Goal: Task Accomplishment & Management: Use online tool/utility

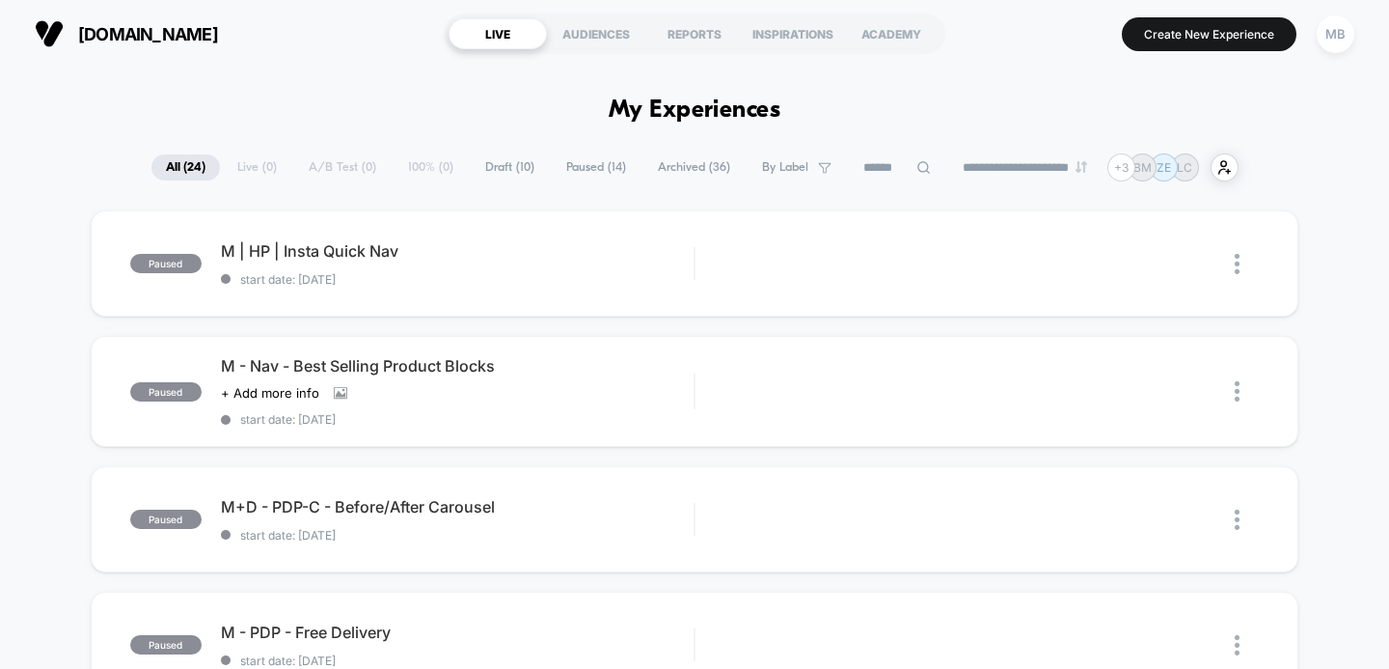
scroll to position [158, 0]
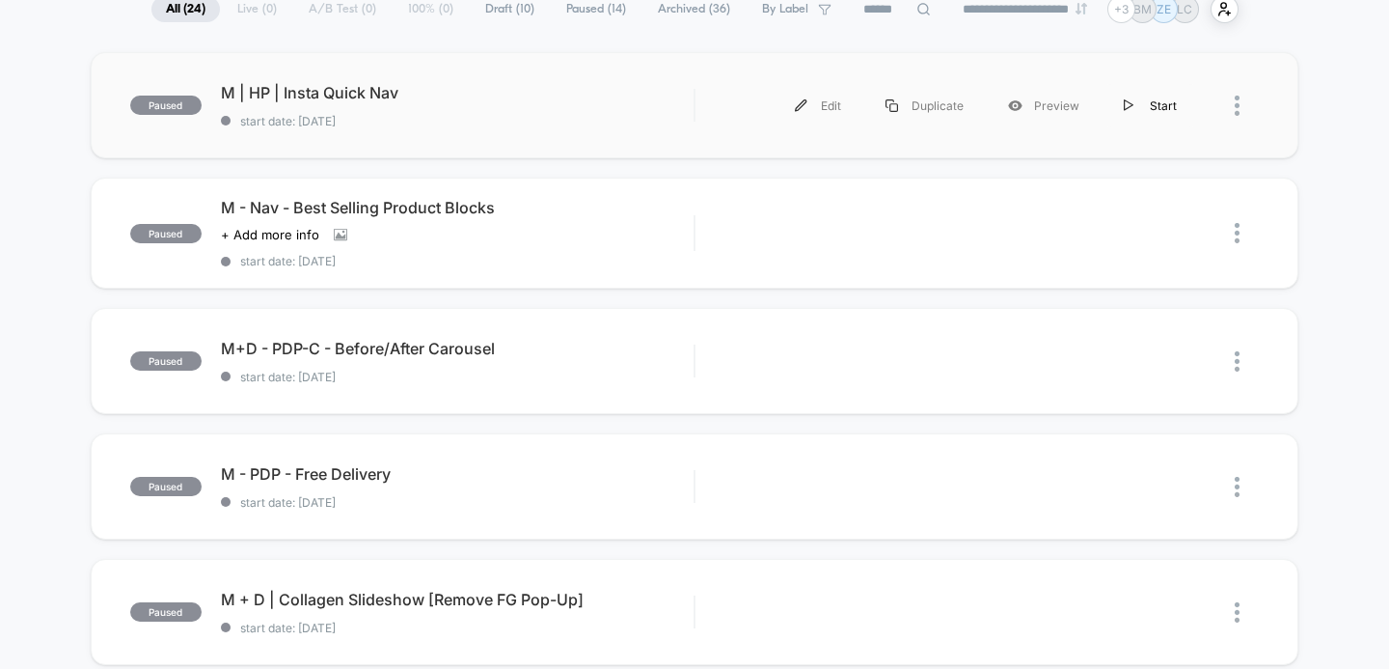
click at [1150, 104] on div "Start" at bounding box center [1150, 105] width 97 height 43
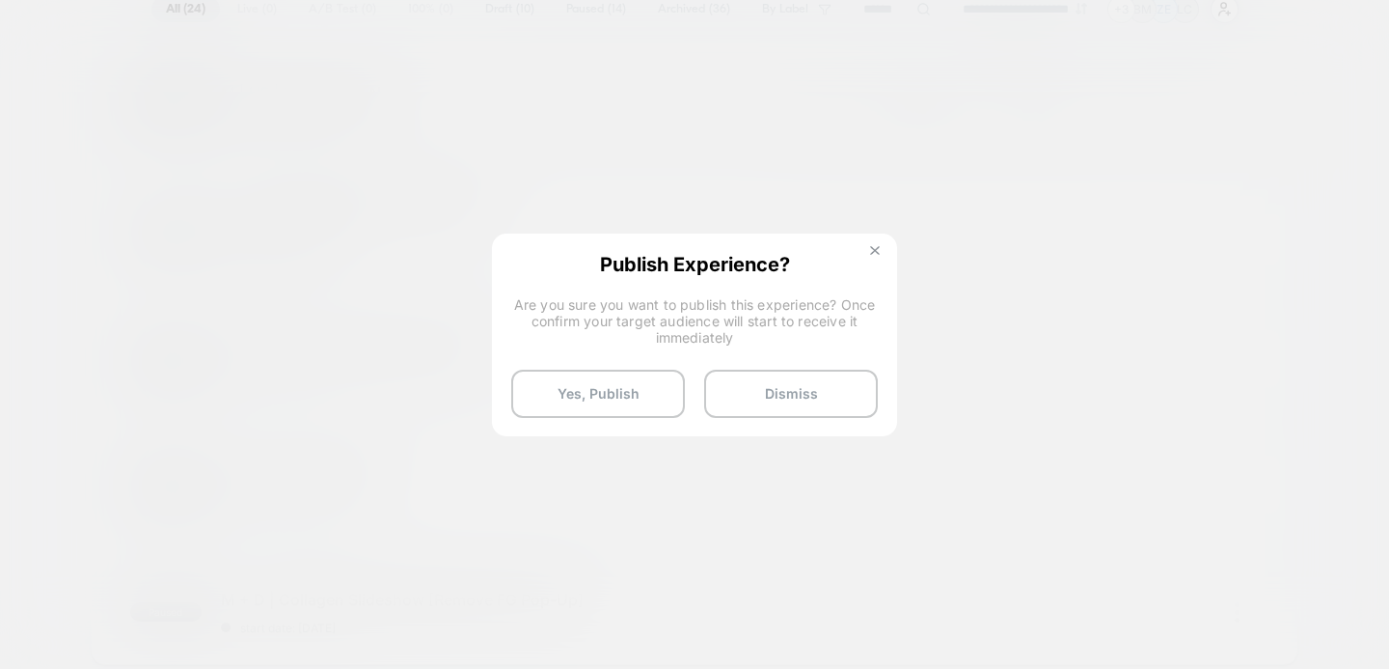
click at [871, 250] on img at bounding box center [875, 251] width 10 height 10
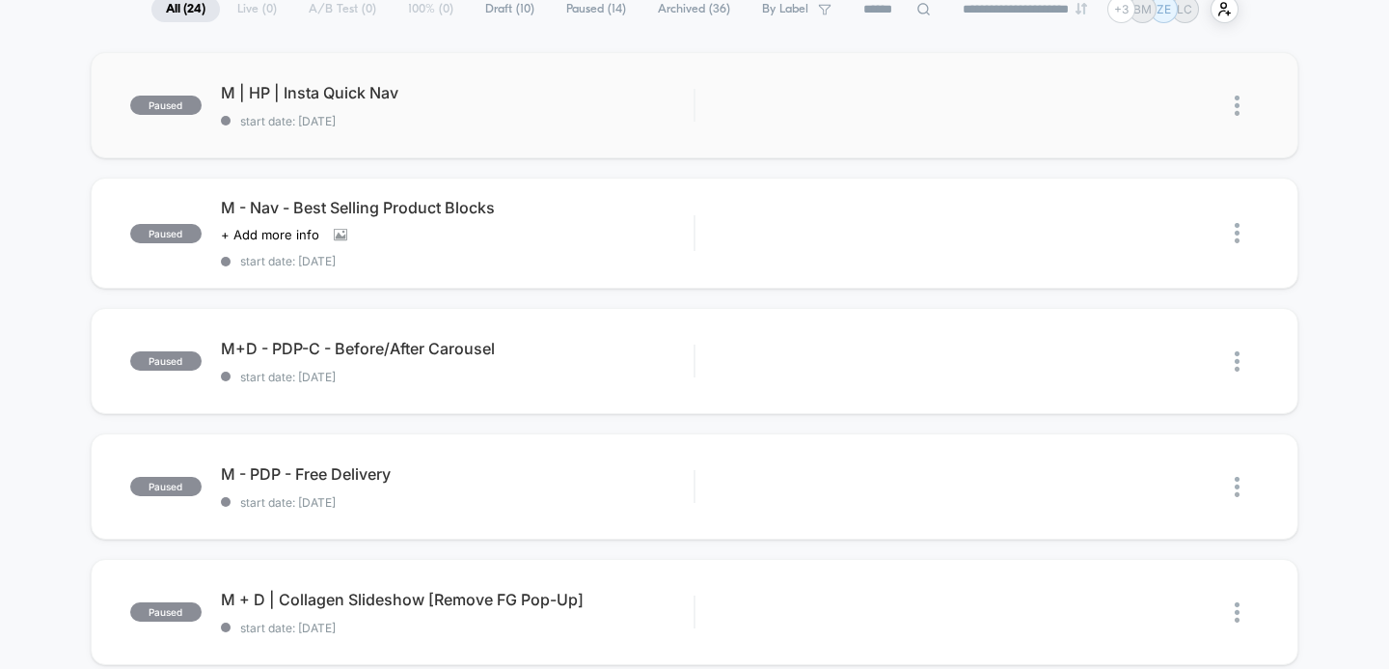
click at [1239, 104] on img at bounding box center [1237, 106] width 5 height 20
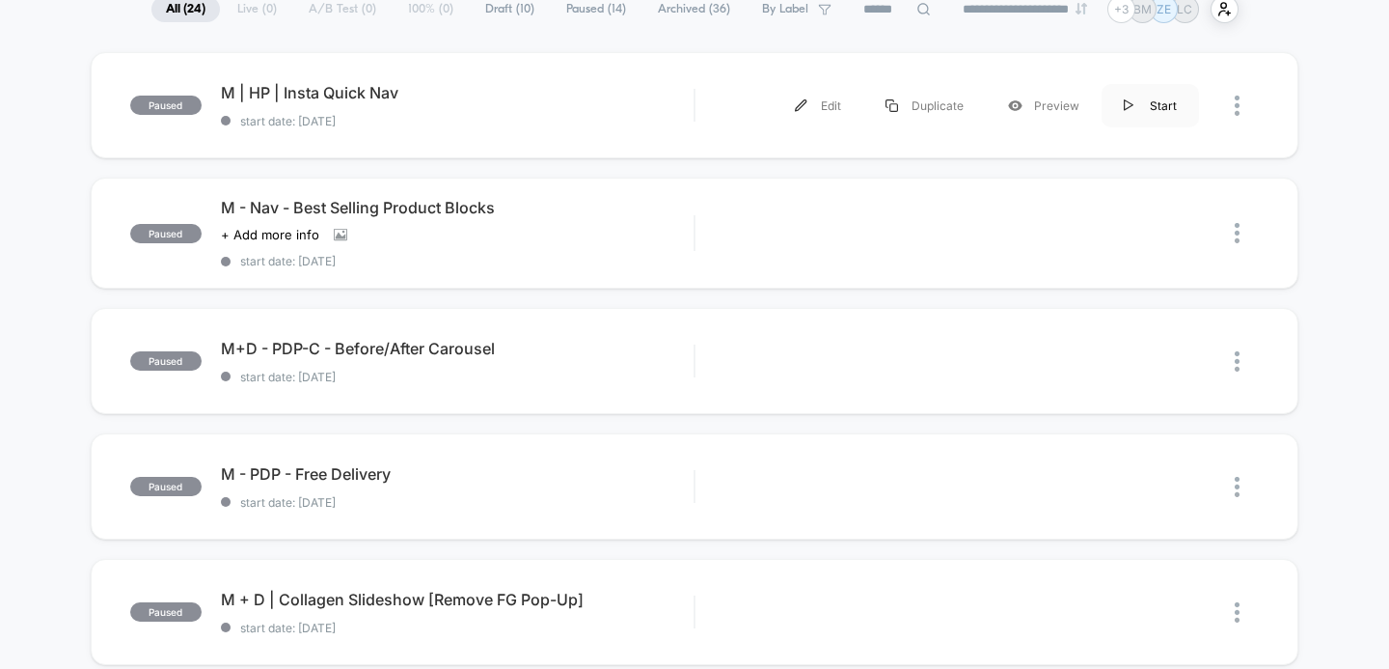
click at [1127, 108] on img at bounding box center [1129, 105] width 10 height 13
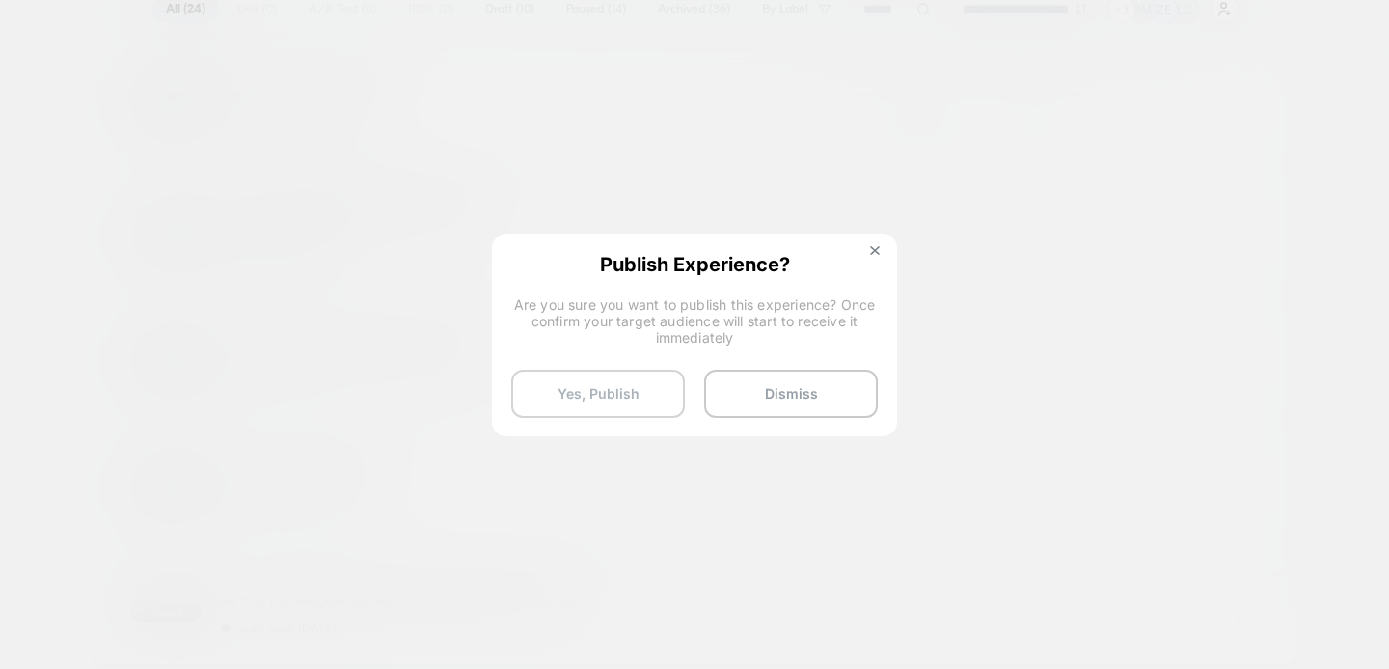
click at [614, 396] on button "Yes, Publish" at bounding box center [598, 393] width 174 height 48
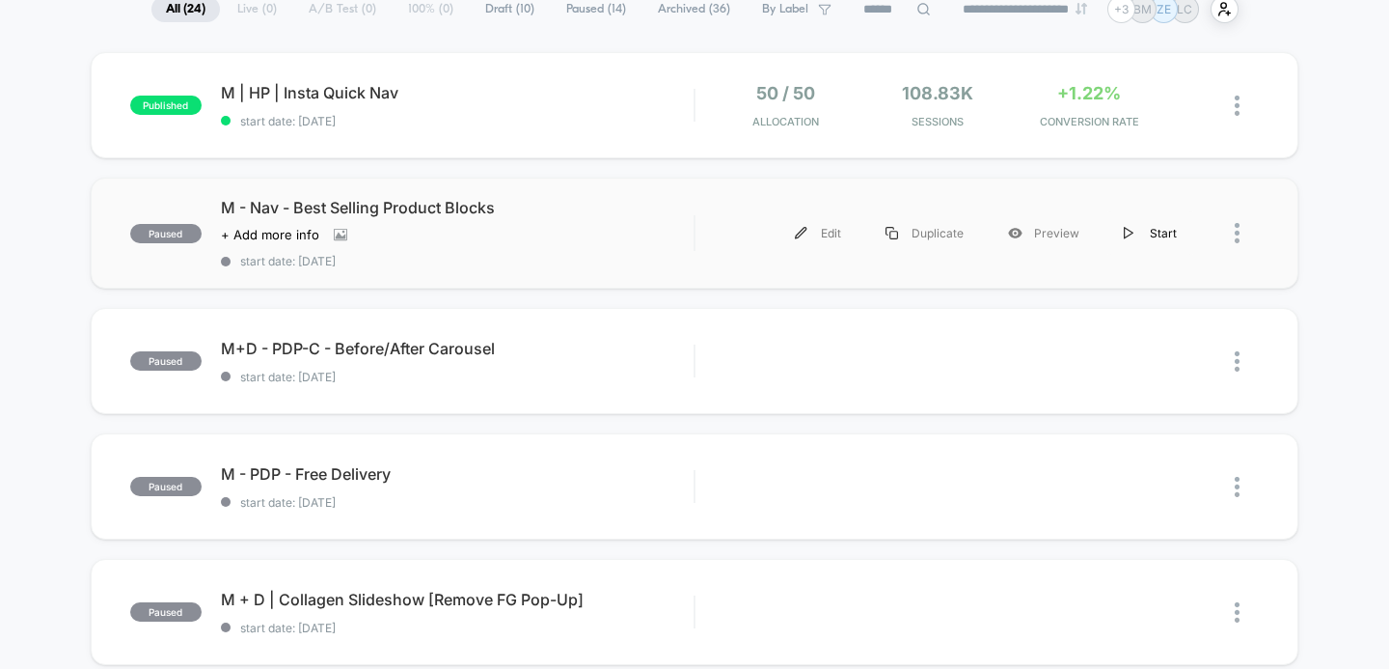
click at [1129, 235] on img at bounding box center [1129, 233] width 10 height 13
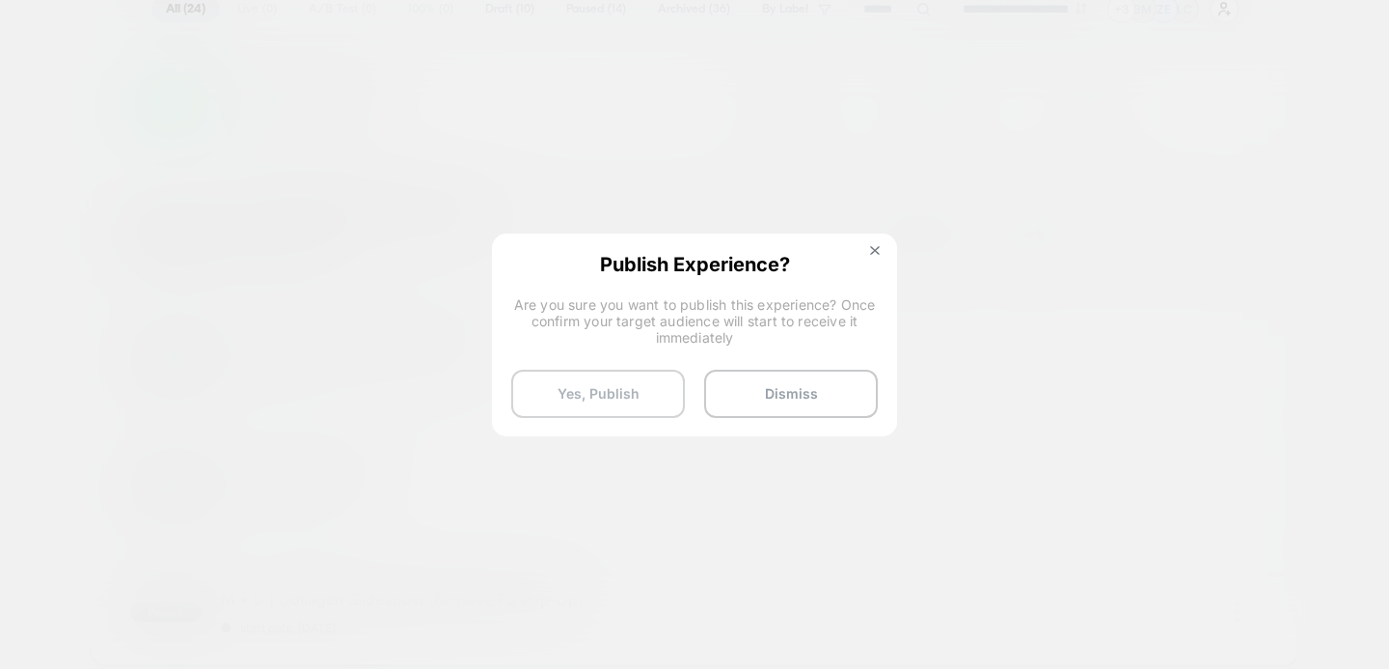
click at [624, 386] on button "Yes, Publish" at bounding box center [598, 393] width 174 height 48
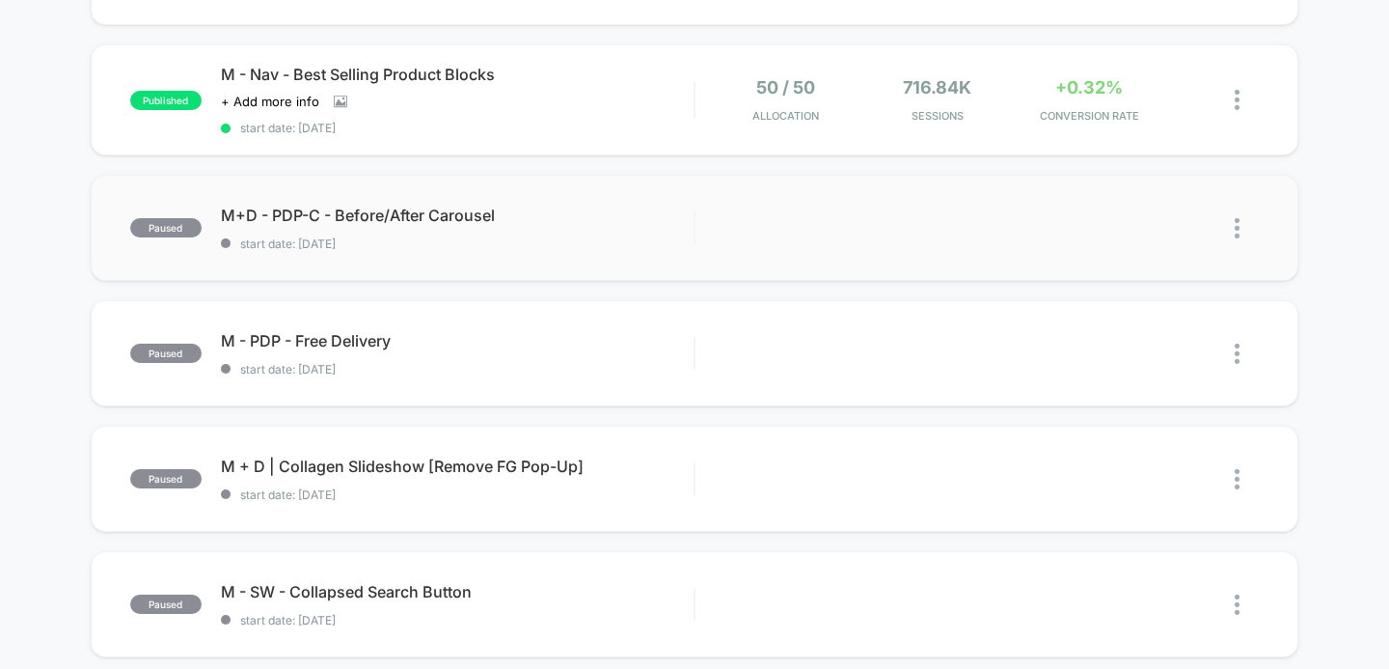
scroll to position [298, 0]
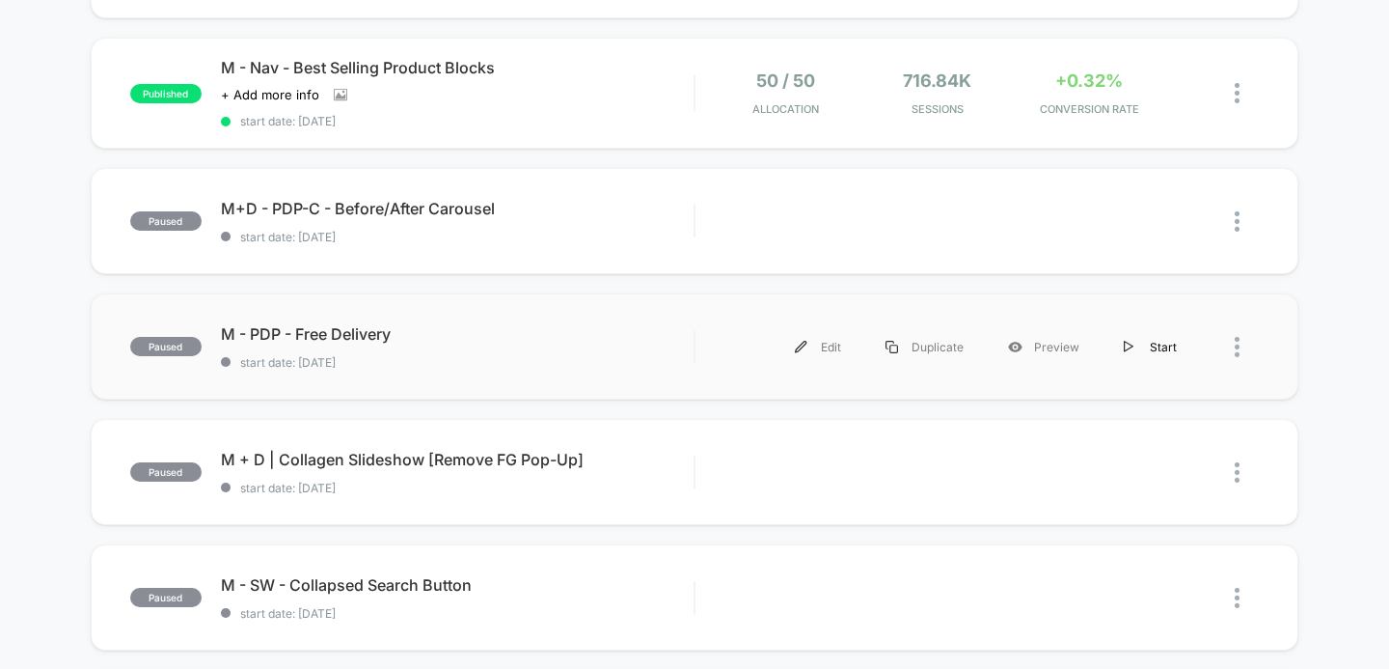
click at [1134, 349] on div "Start" at bounding box center [1150, 346] width 97 height 43
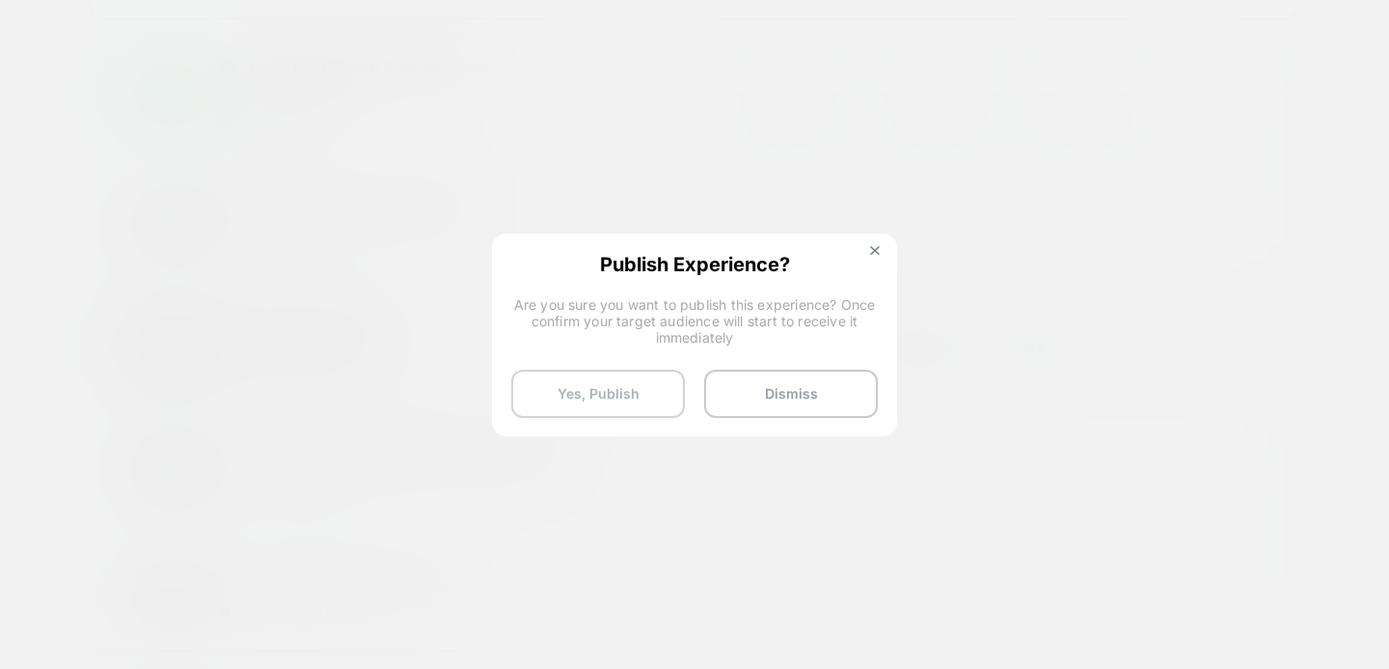
click at [609, 397] on button "Yes, Publish" at bounding box center [598, 393] width 174 height 48
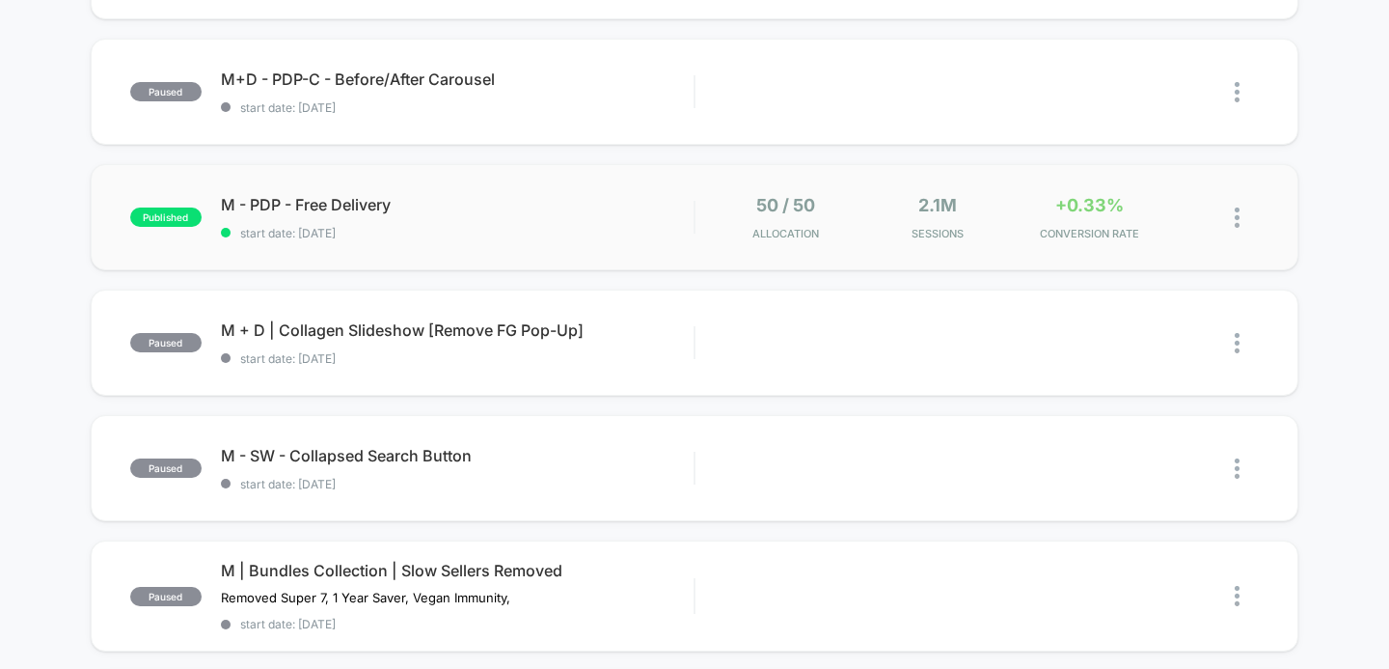
scroll to position [430, 0]
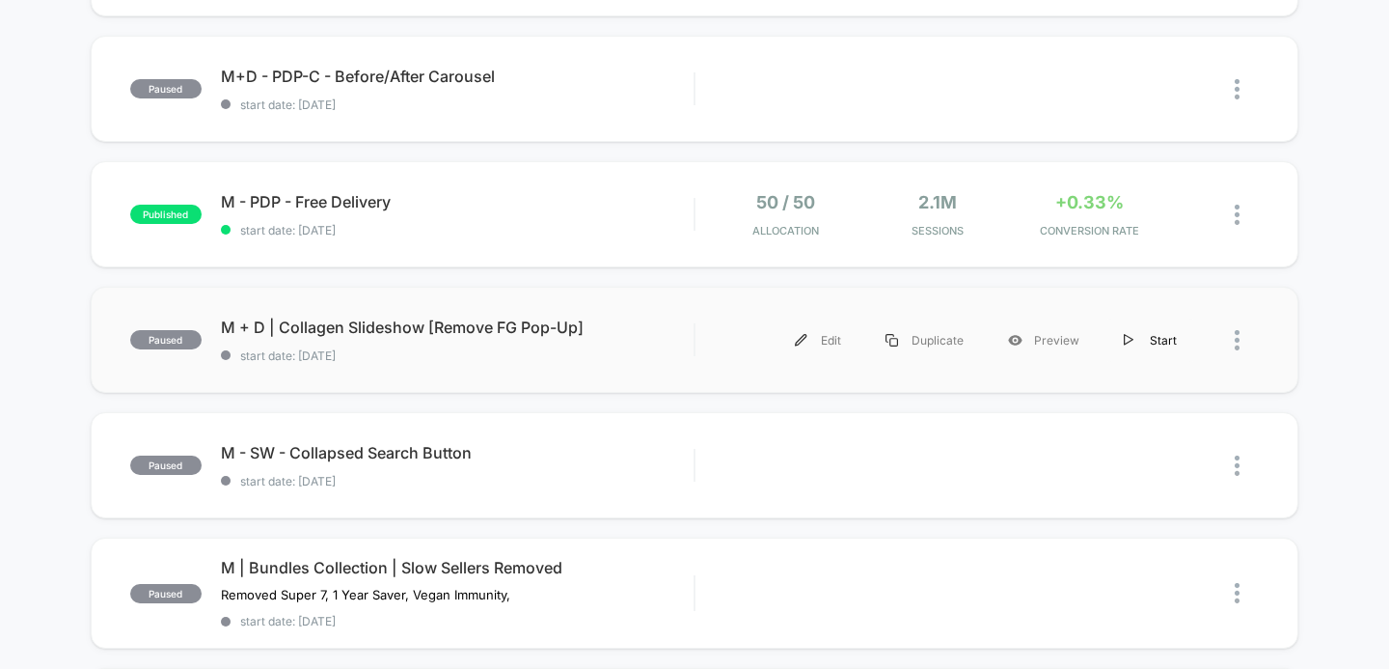
click at [1128, 342] on img at bounding box center [1129, 340] width 10 height 13
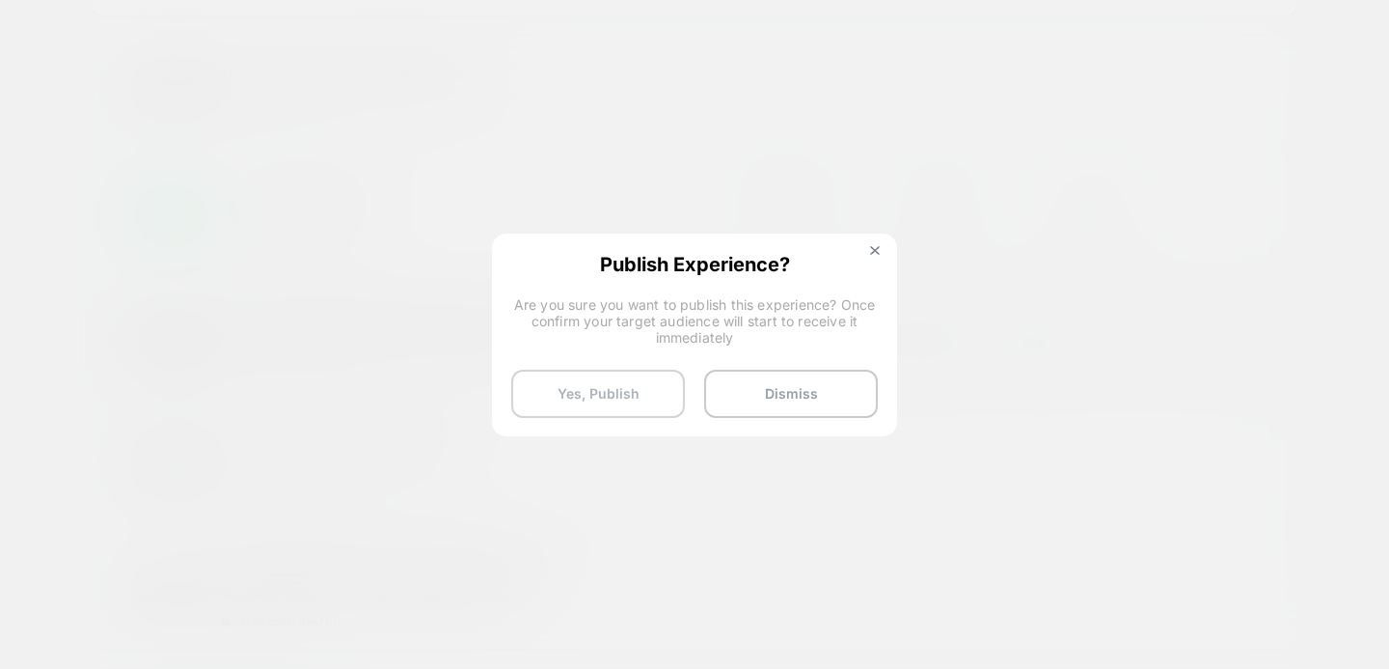
click at [628, 395] on button "Yes, Publish" at bounding box center [598, 393] width 174 height 48
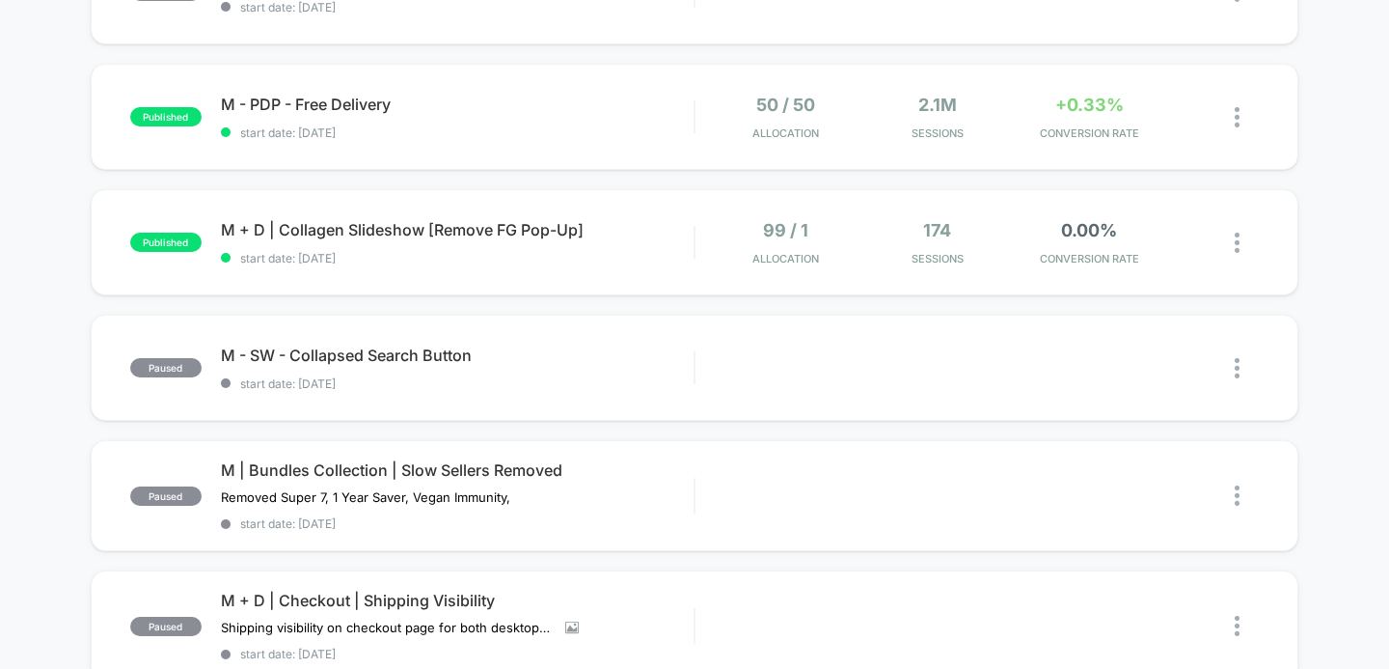
scroll to position [530, 0]
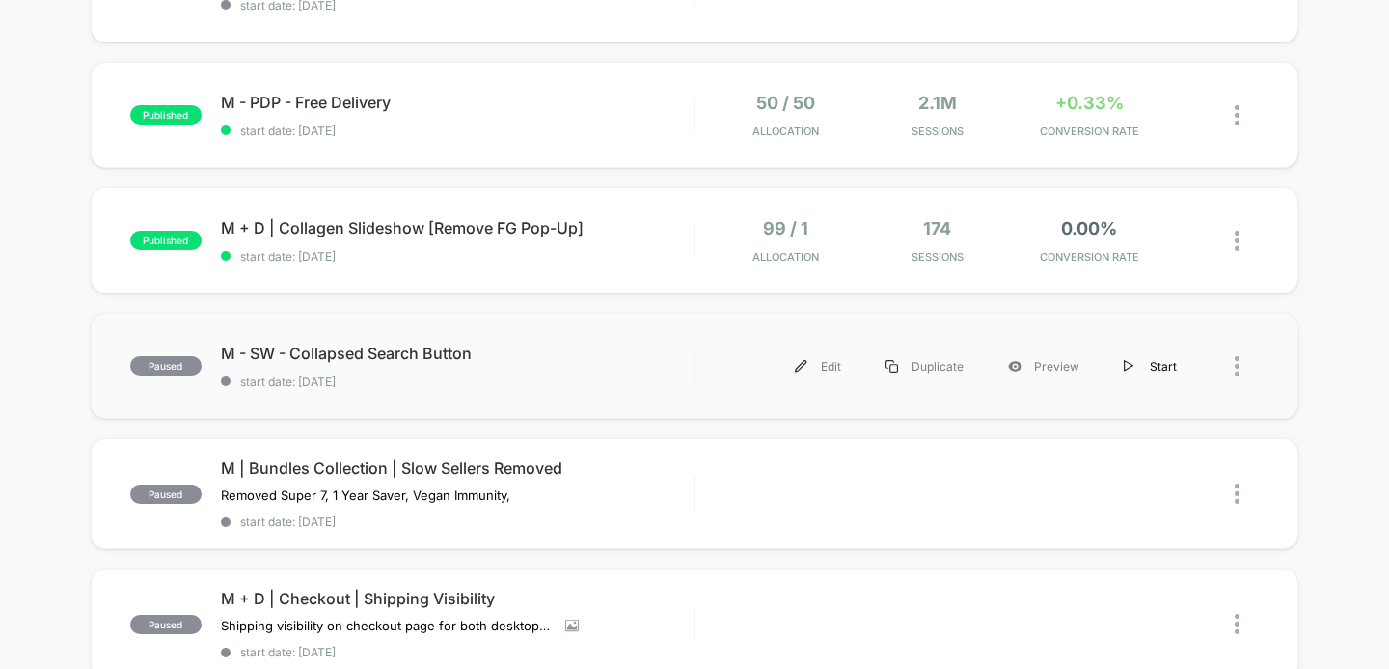
click at [1130, 368] on img at bounding box center [1129, 366] width 10 height 13
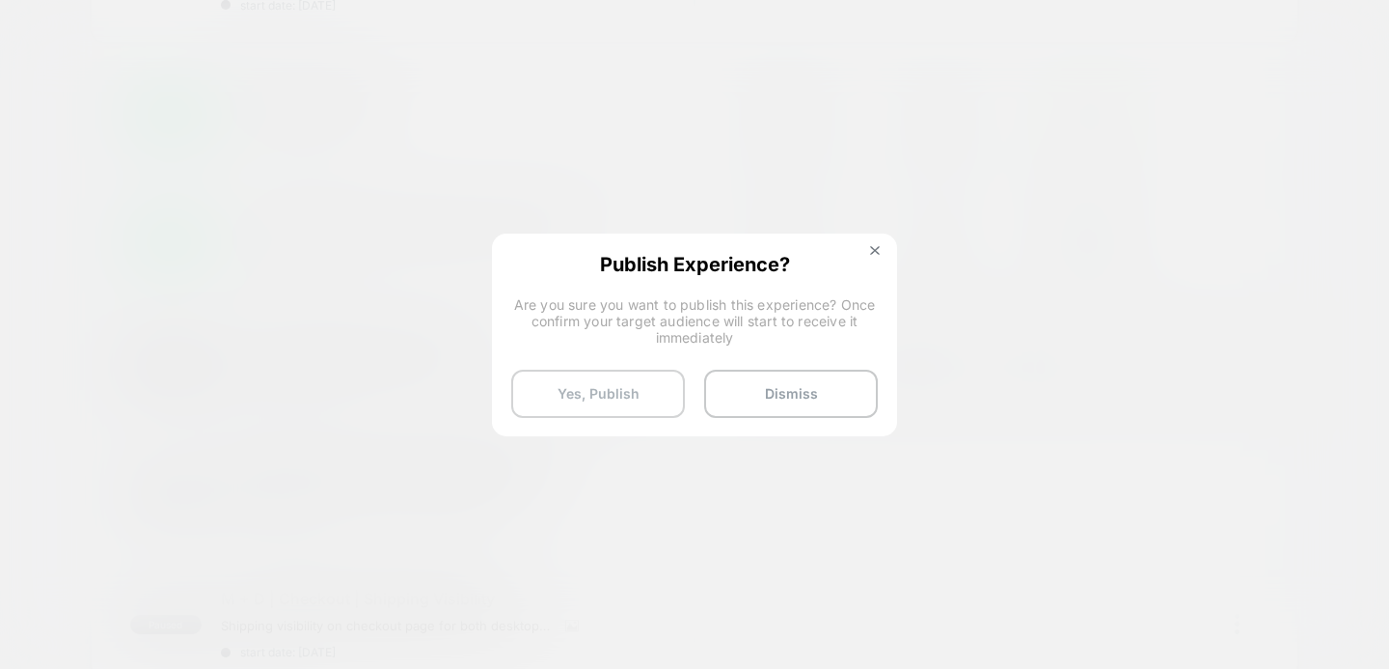
click at [663, 392] on button "Yes, Publish" at bounding box center [598, 393] width 174 height 48
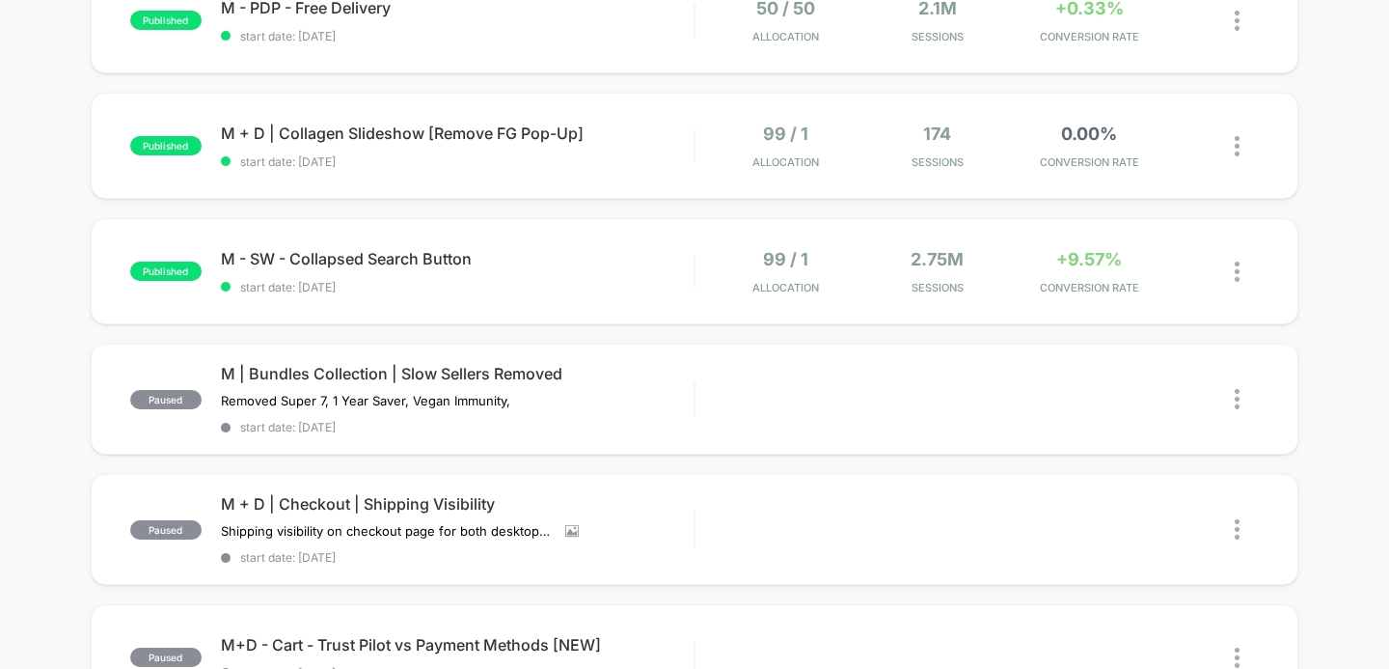
scroll to position [662, 0]
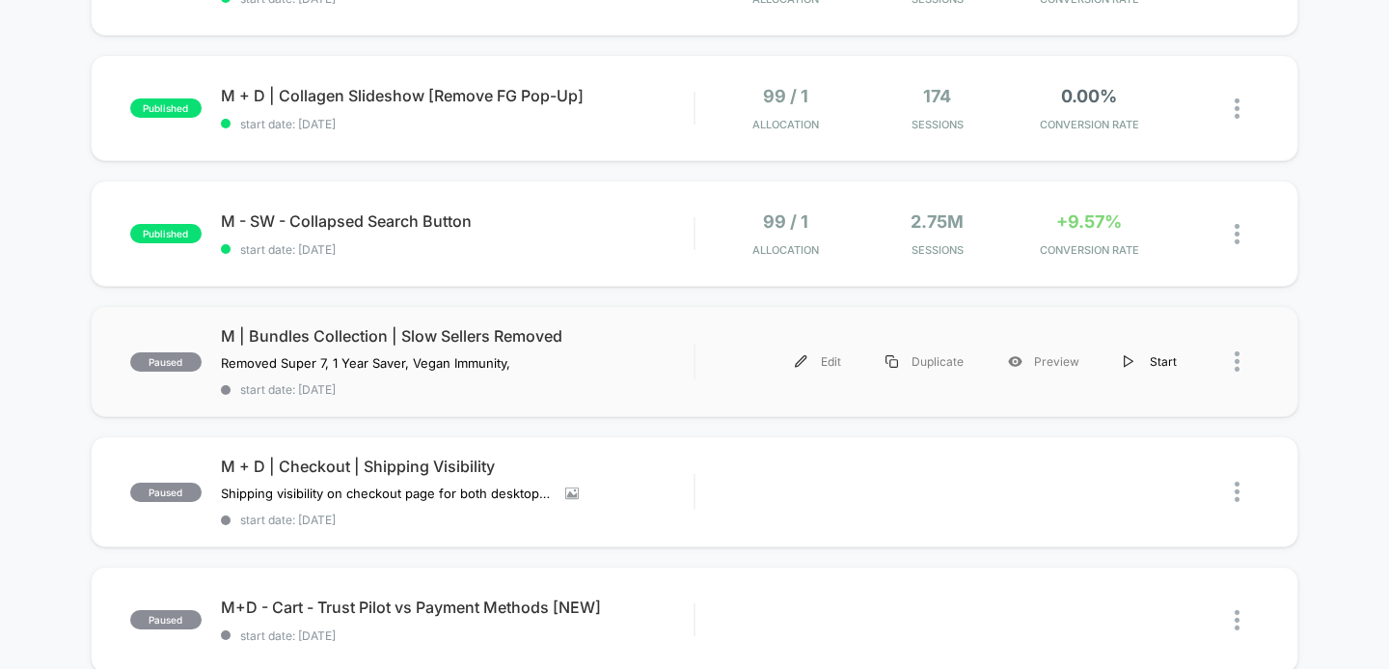
click at [1130, 360] on img at bounding box center [1129, 361] width 10 height 13
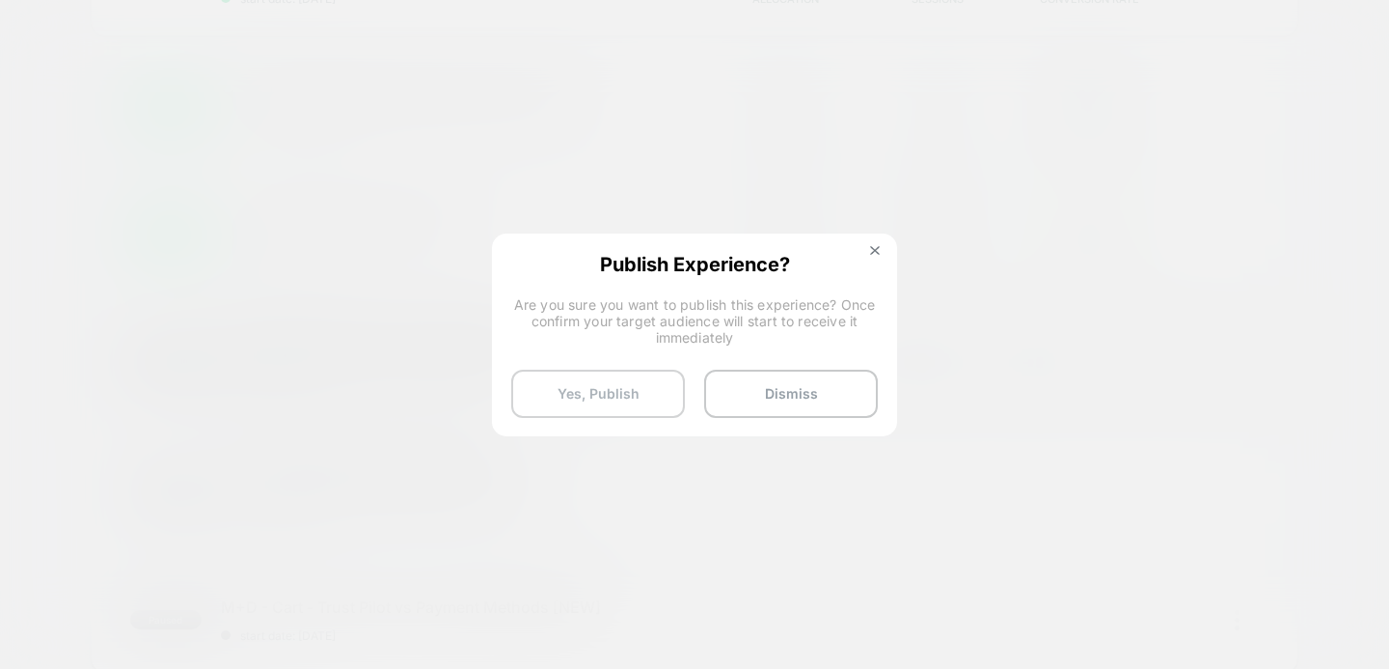
click at [611, 386] on button "Yes, Publish" at bounding box center [598, 393] width 174 height 48
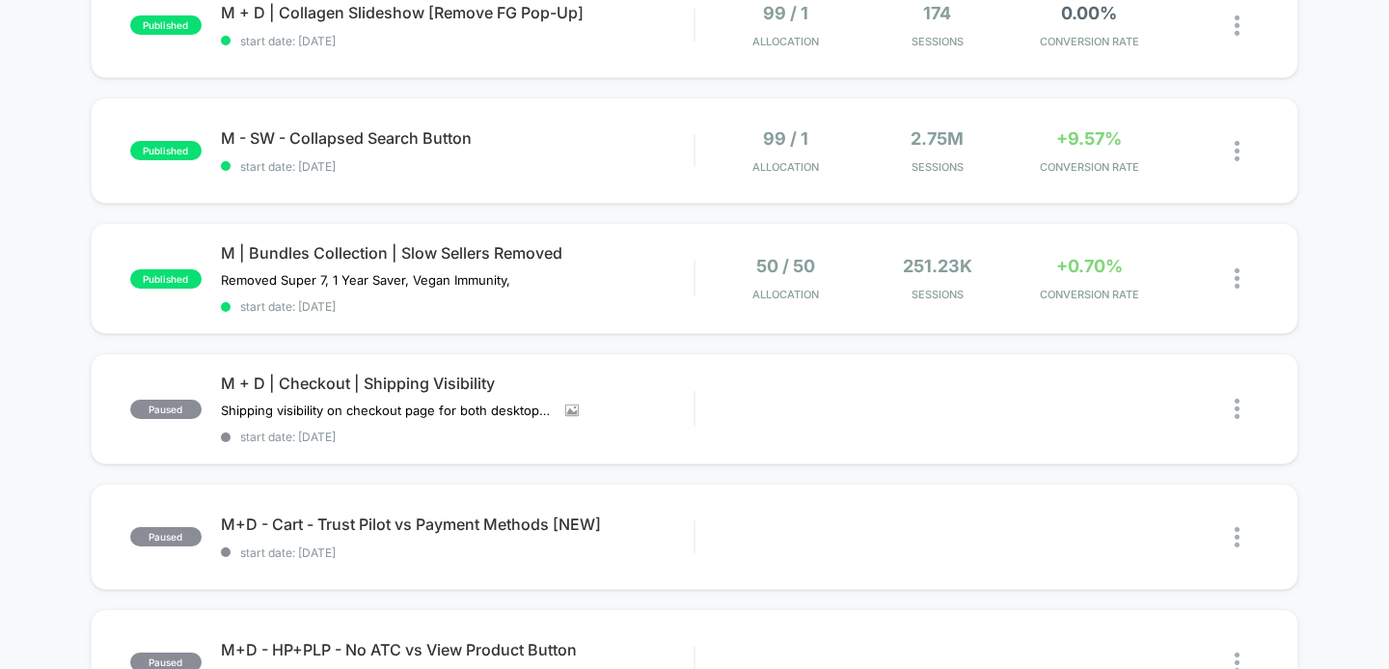
scroll to position [746, 0]
click at [1130, 402] on img at bounding box center [1129, 407] width 10 height 13
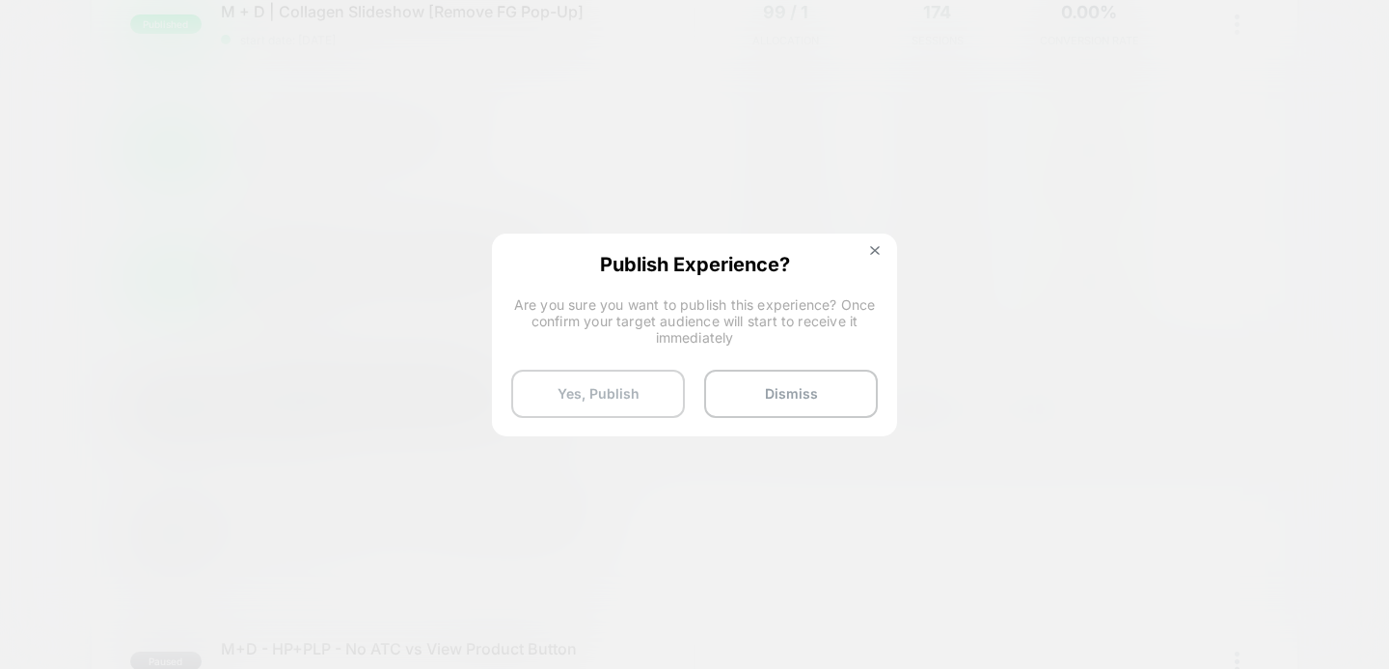
click at [588, 383] on button "Yes, Publish" at bounding box center [598, 393] width 174 height 48
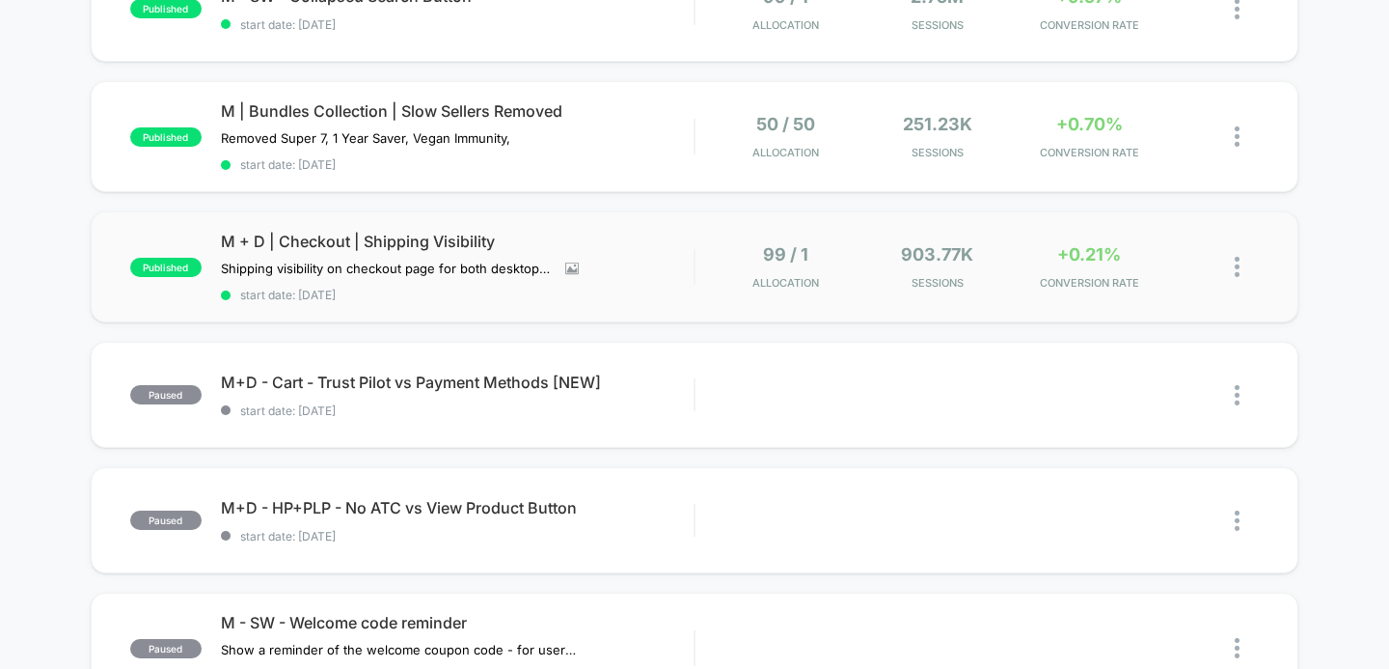
scroll to position [888, 0]
click at [1124, 380] on div "Start" at bounding box center [1150, 393] width 97 height 43
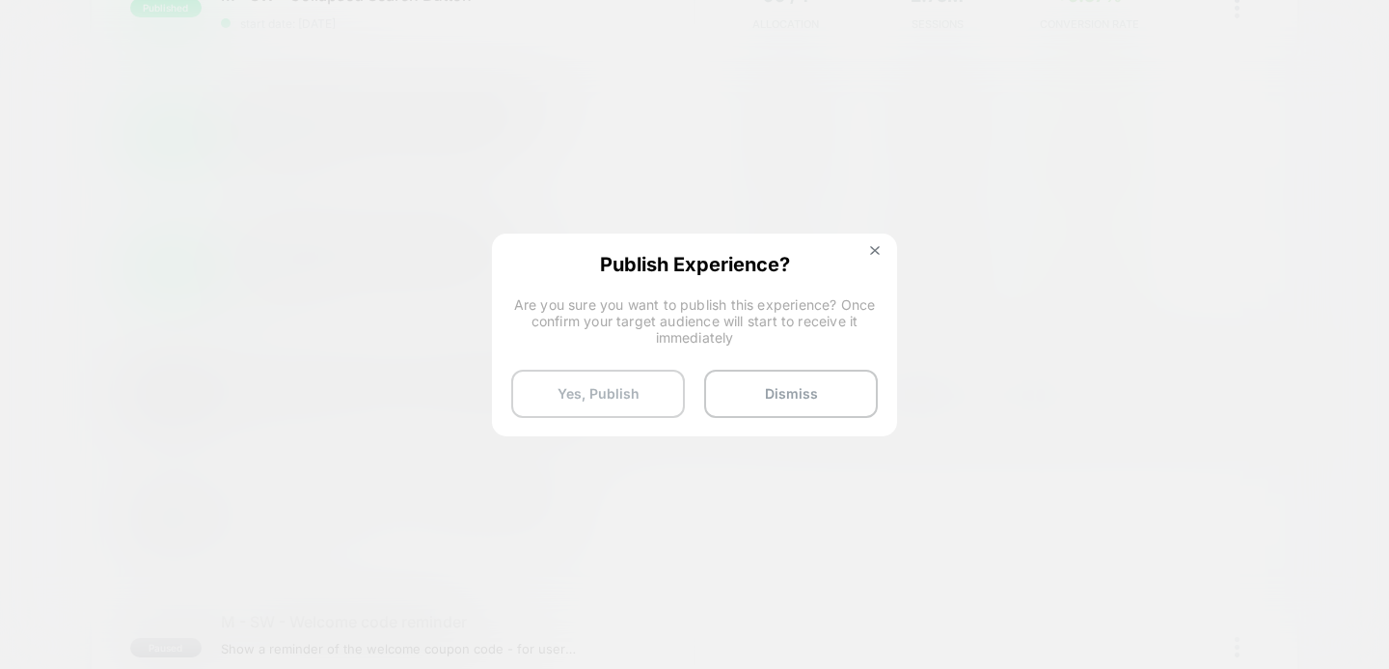
click at [611, 393] on button "Yes, Publish" at bounding box center [598, 393] width 174 height 48
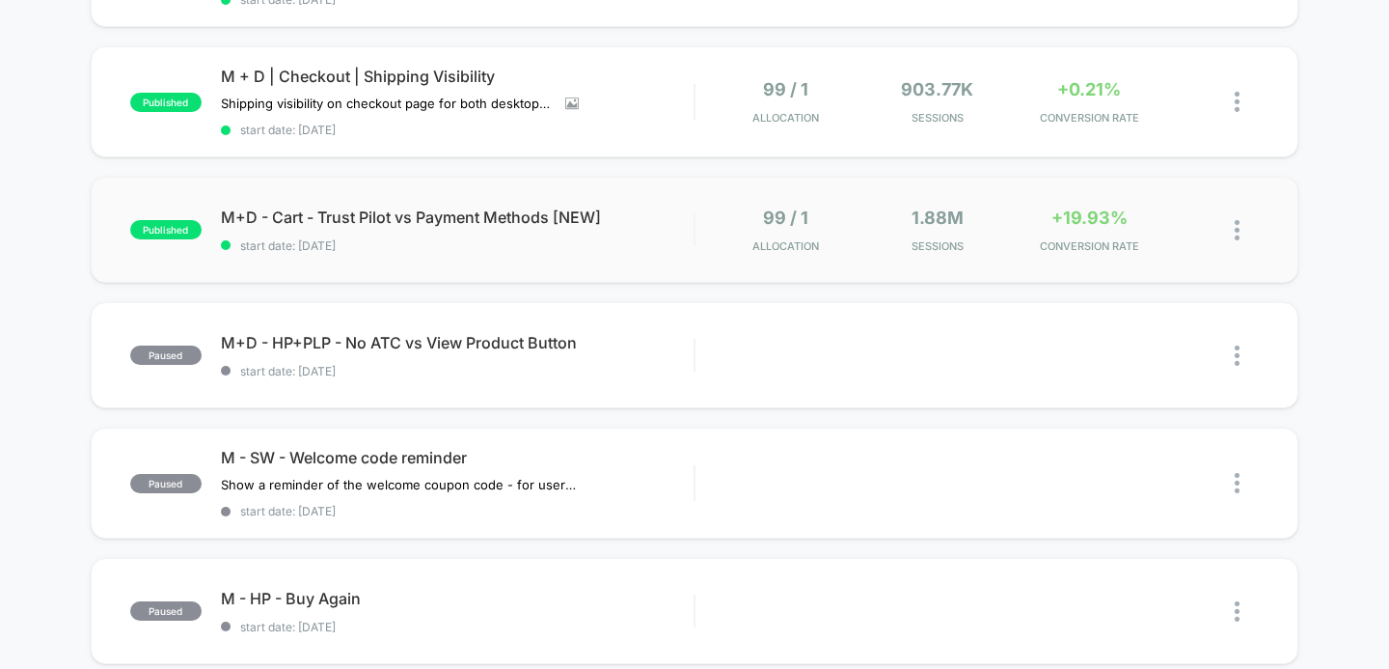
scroll to position [1055, 0]
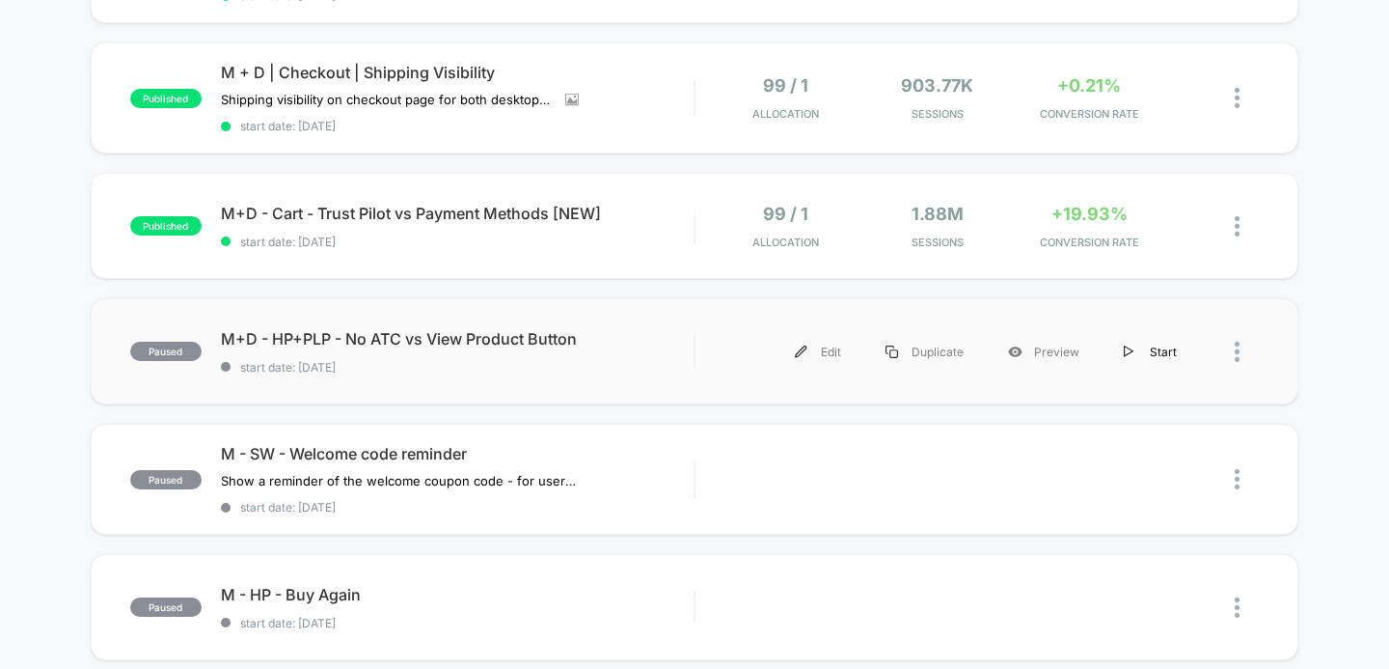
click at [1141, 345] on div "Start" at bounding box center [1150, 351] width 97 height 43
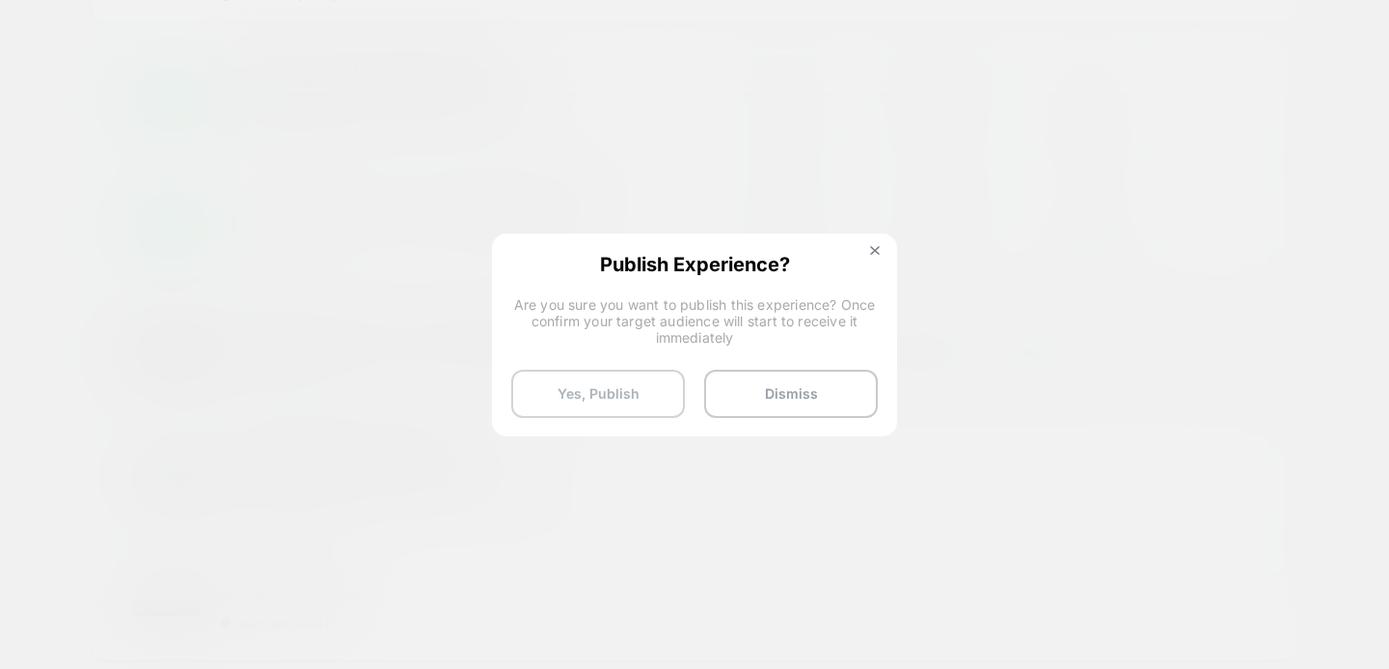
click at [606, 390] on button "Yes, Publish" at bounding box center [598, 393] width 174 height 48
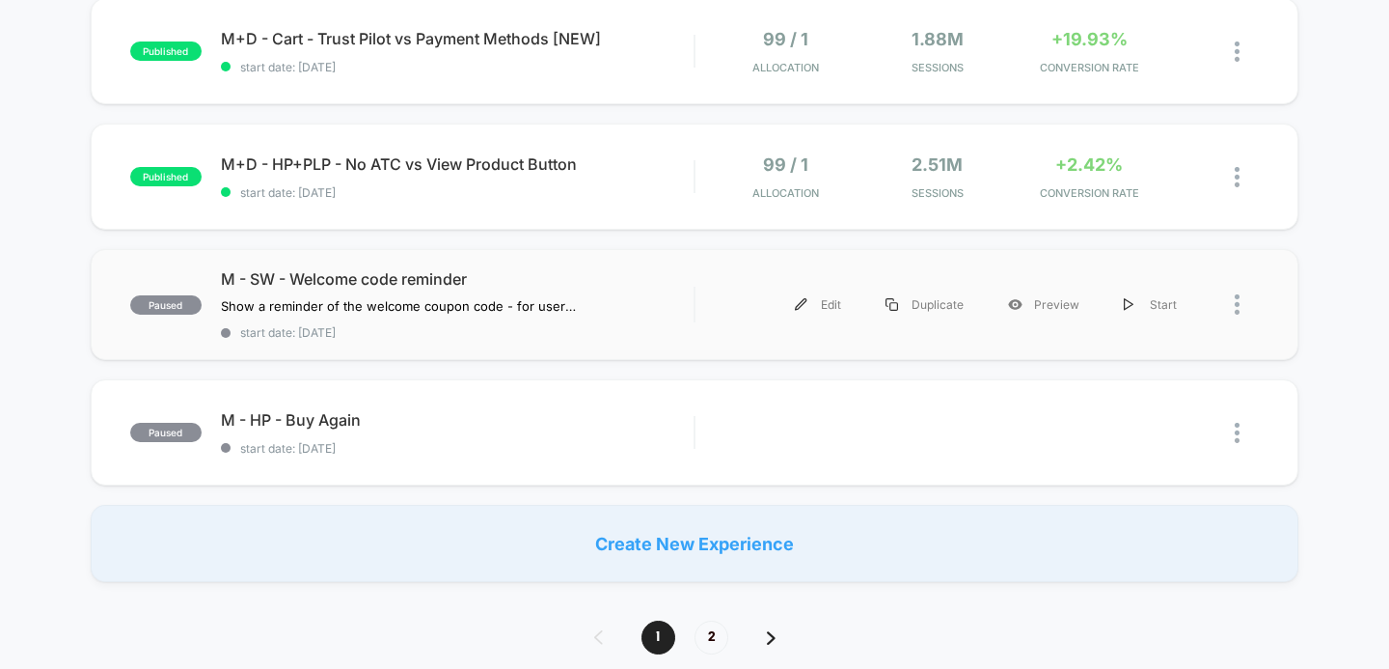
scroll to position [1242, 0]
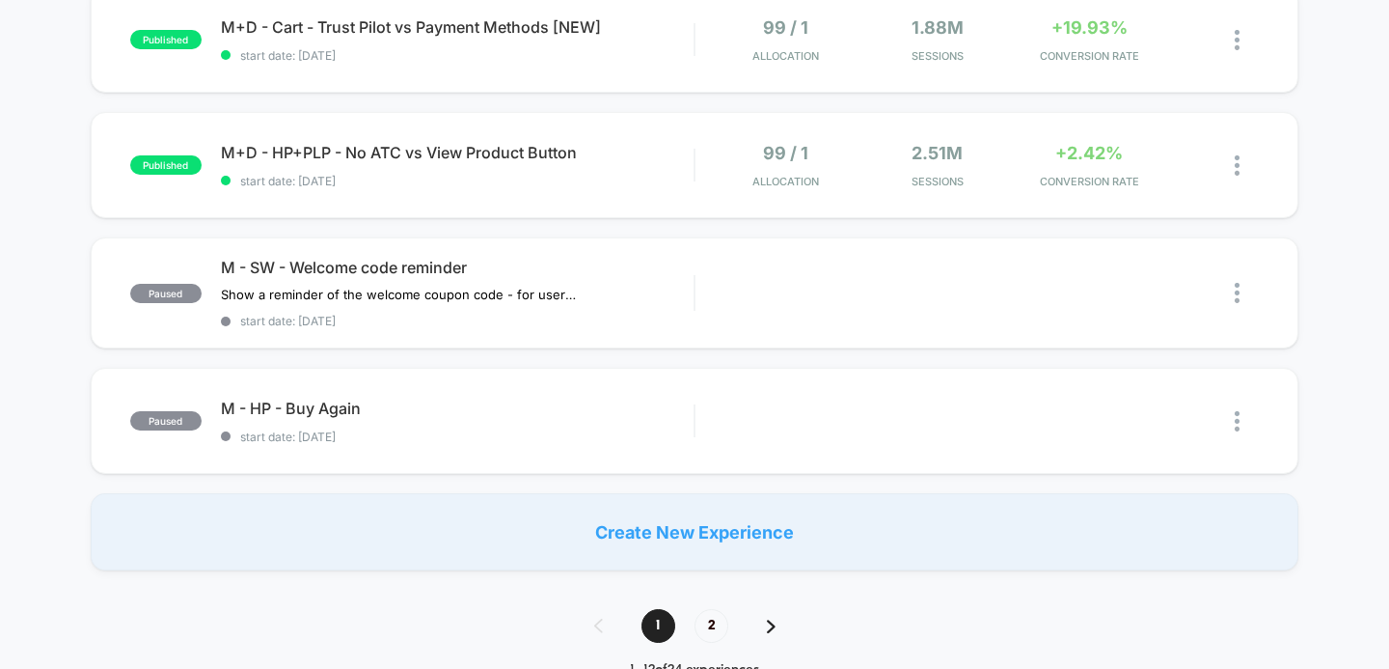
click at [770, 620] on img at bounding box center [771, 626] width 9 height 14
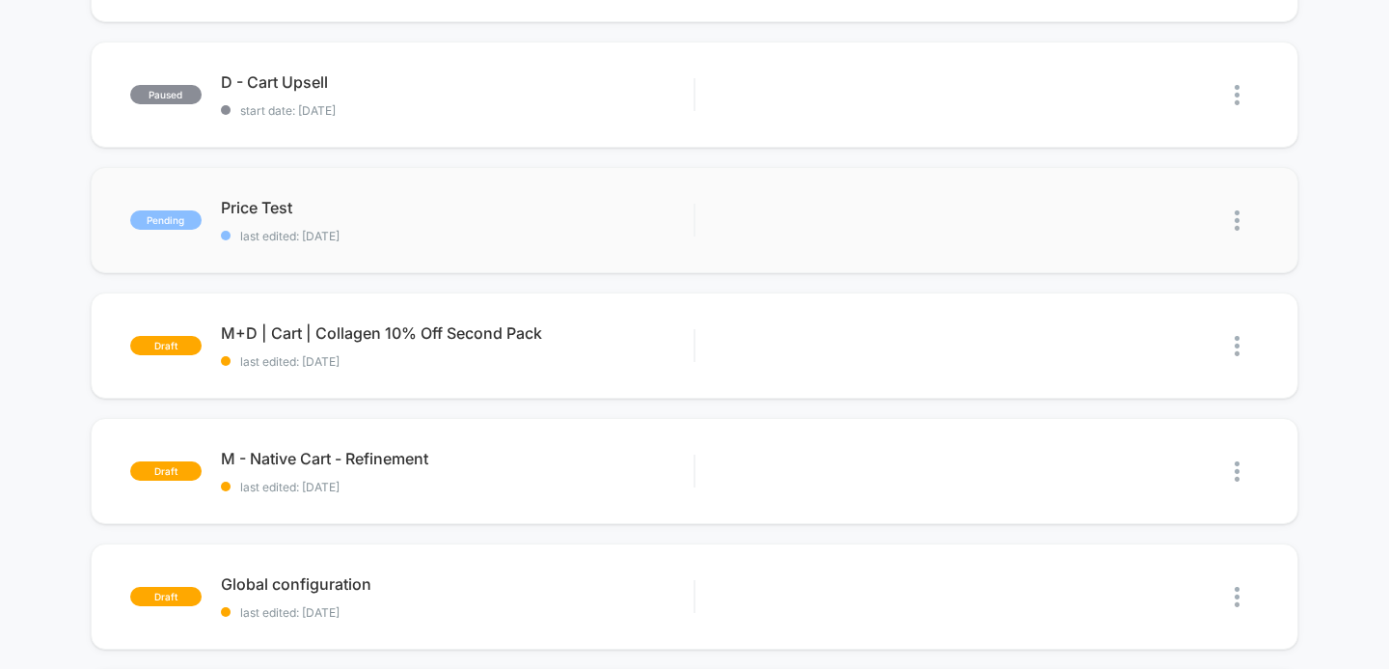
scroll to position [300, 0]
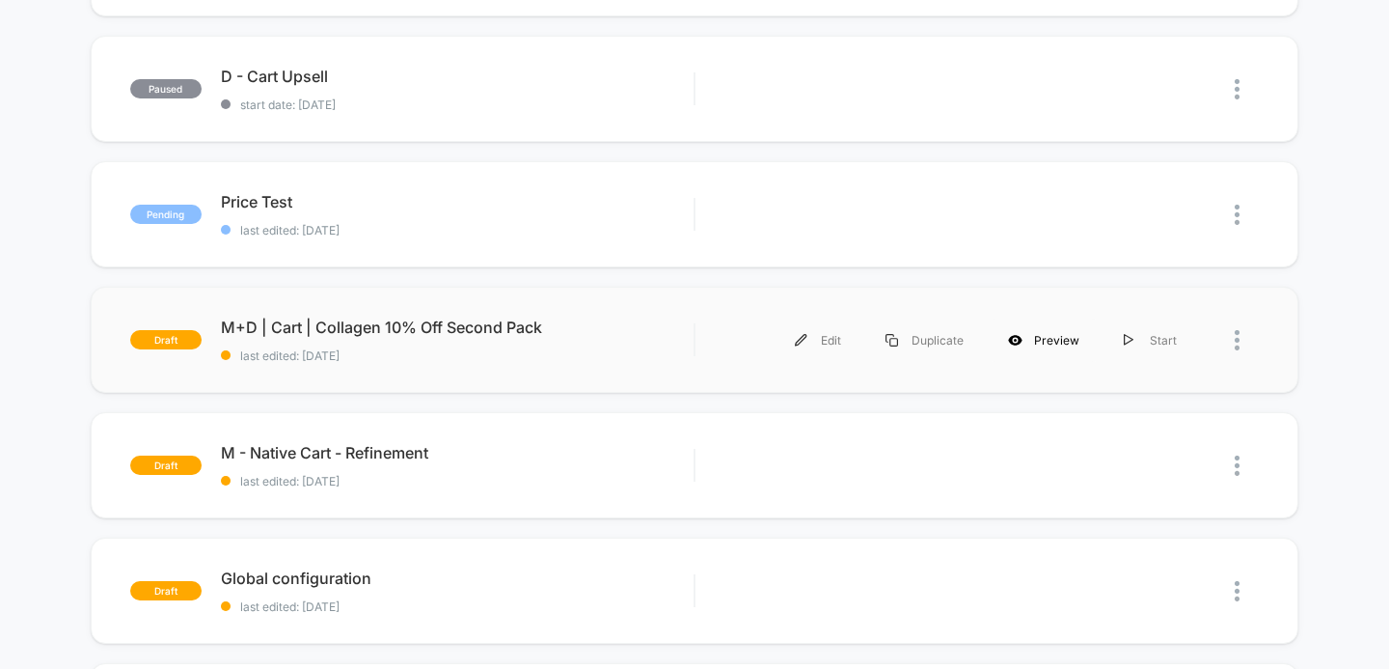
click at [1028, 344] on div "Preview" at bounding box center [1044, 339] width 116 height 43
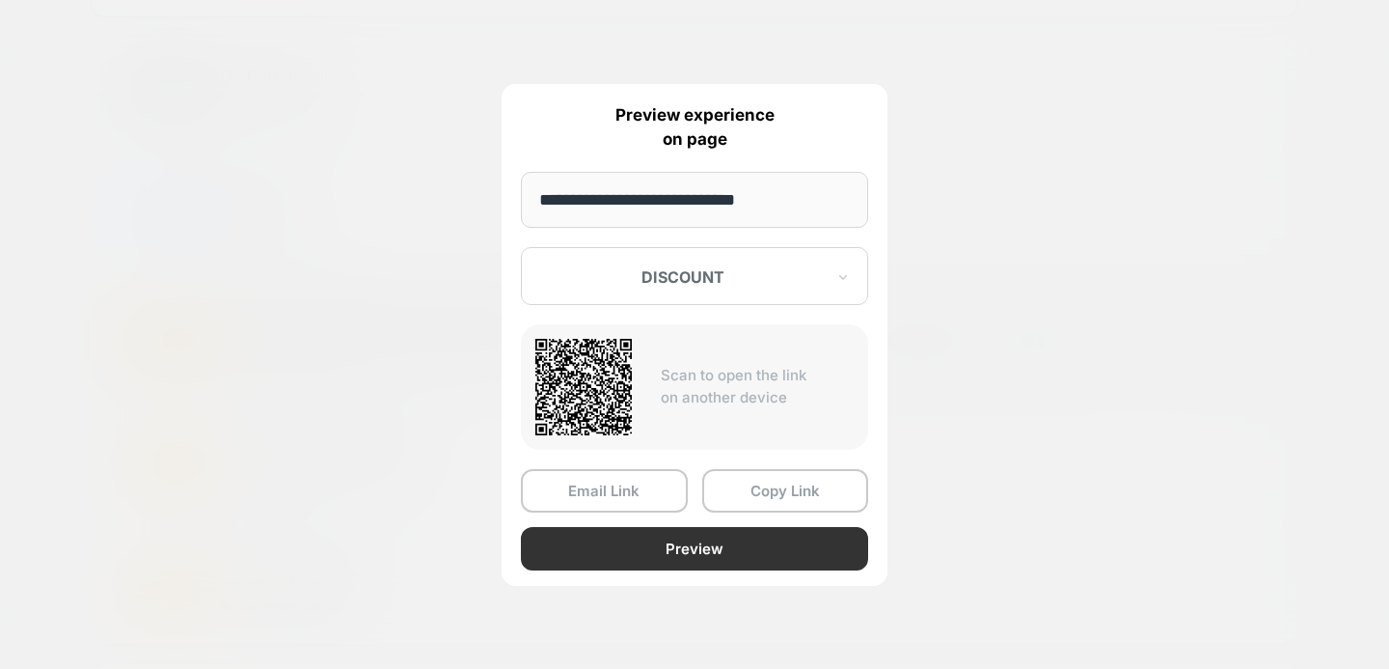
click at [717, 554] on button "Preview" at bounding box center [694, 548] width 347 height 43
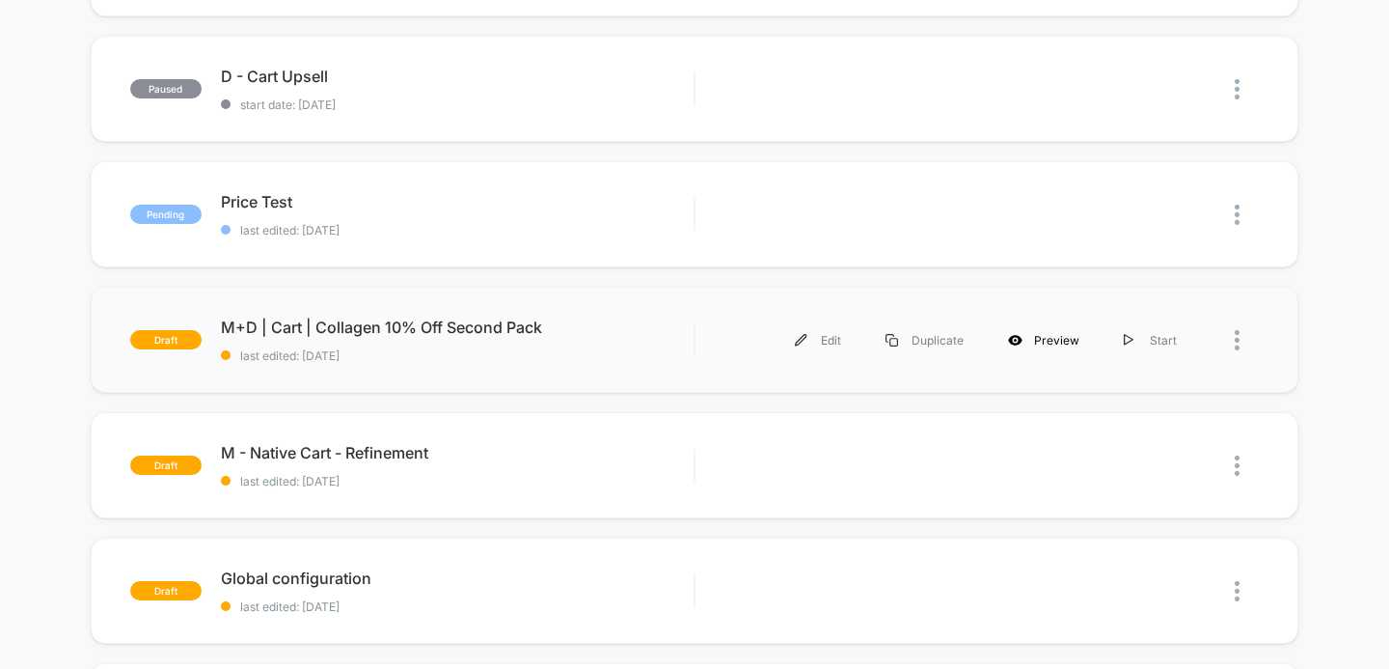
click at [1052, 325] on div "Preview" at bounding box center [1044, 339] width 116 height 43
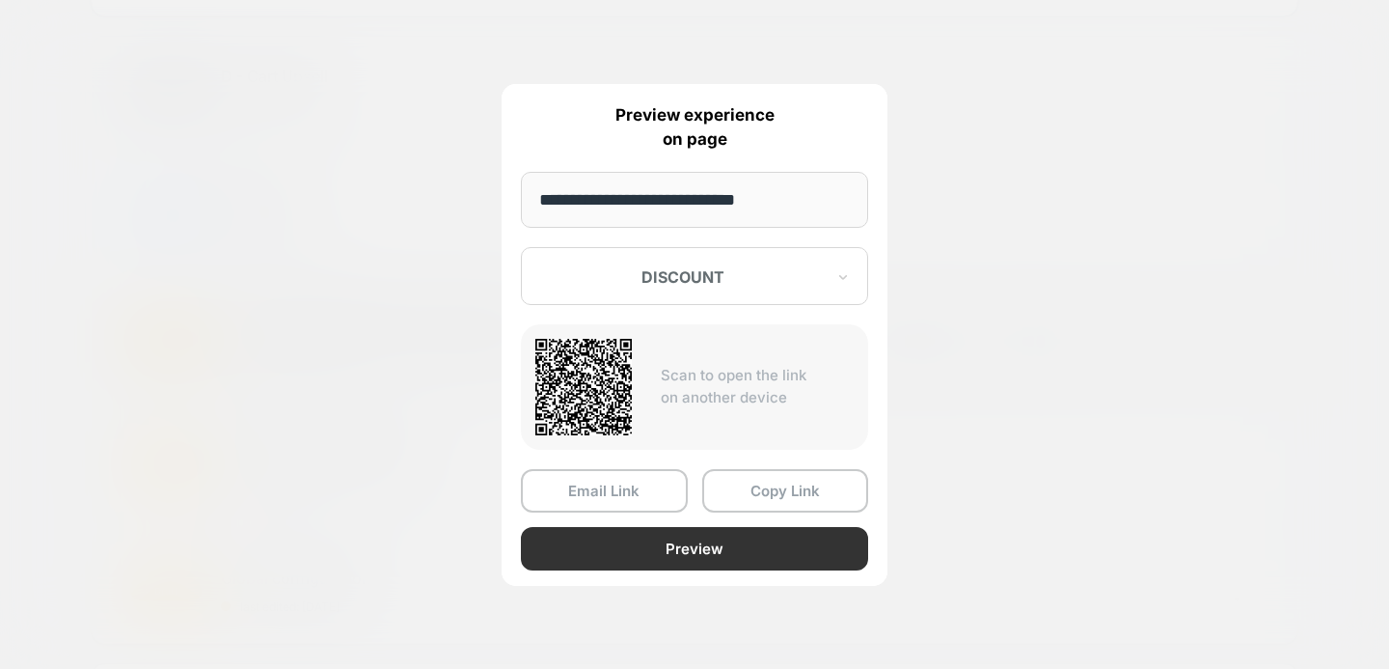
click at [686, 544] on button "Preview" at bounding box center [694, 548] width 347 height 43
